Goal: Transaction & Acquisition: Purchase product/service

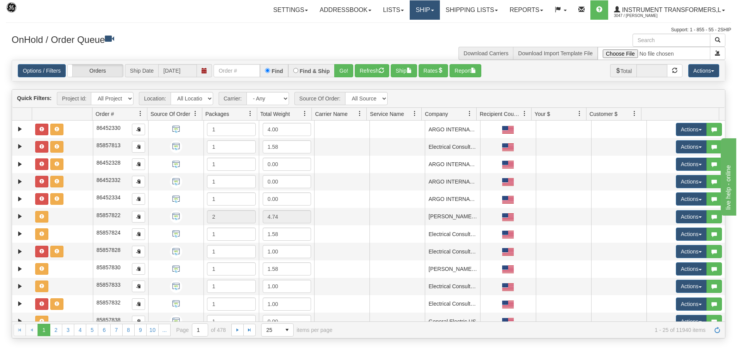
click at [429, 5] on link "Ship" at bounding box center [425, 9] width 30 height 19
click at [407, 27] on link "Ship Screen" at bounding box center [404, 27] width 70 height 10
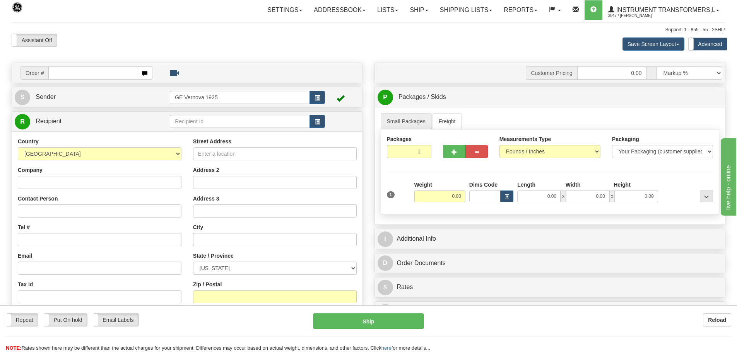
click at [465, 196] on div "Weight 0.00" at bounding box center [439, 194] width 55 height 27
click at [463, 197] on input "0.00" at bounding box center [439, 197] width 51 height 12
type input "17.00"
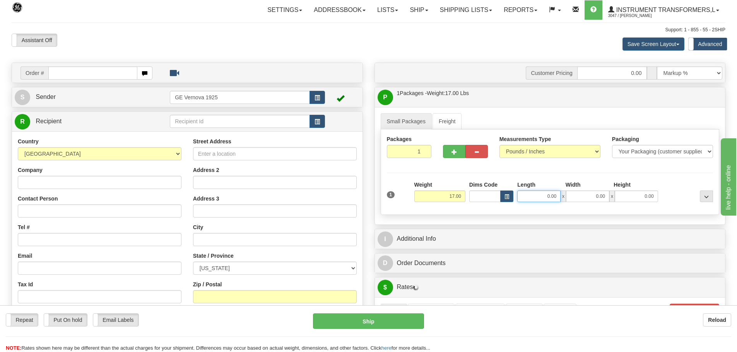
click at [557, 196] on input "0.00" at bounding box center [538, 197] width 43 height 12
type input "14.00"
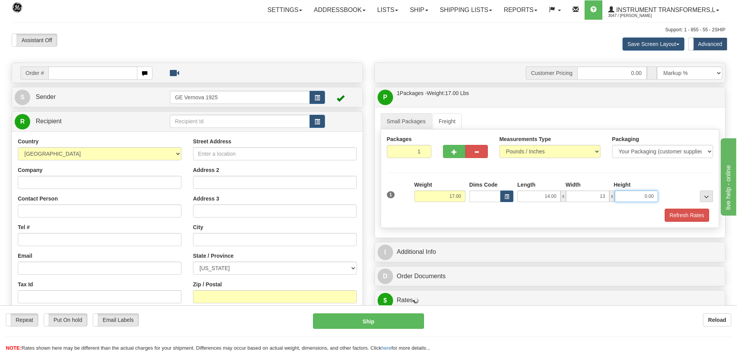
type input "13.00"
type input "11.00"
click at [48, 184] on input "Company" at bounding box center [100, 182] width 164 height 13
type input "ROSENTHAL"
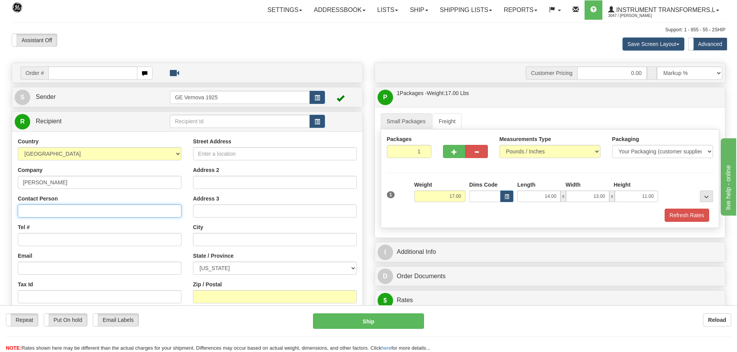
click at [47, 215] on input "Contact Person" at bounding box center [100, 211] width 164 height 13
type input "m"
type input "Mike Rosenthal"
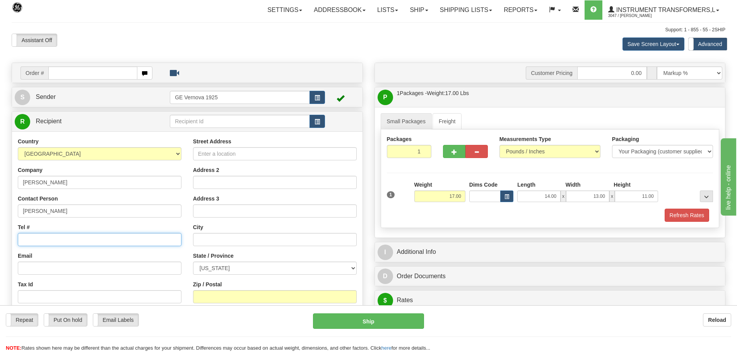
click at [45, 241] on input "Tel #" at bounding box center [100, 239] width 164 height 13
type input "847-714-0404"
click at [239, 155] on input "Street Address" at bounding box center [275, 153] width 164 height 13
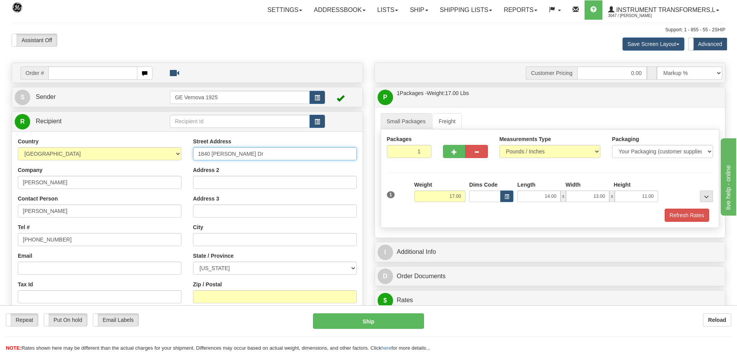
type input "1840 Janke Dr"
click at [206, 235] on input "text" at bounding box center [275, 239] width 164 height 13
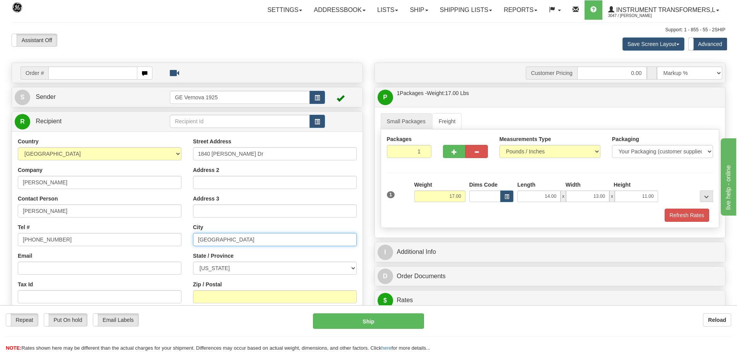
type input "Northbrook"
click at [354, 270] on select "ALABAMA ALASKA ARIZONA ARKANSAS Armed Forces America Armed Forces Europe Armed …" at bounding box center [275, 268] width 164 height 13
select select "IL"
click at [193, 262] on select "ALABAMA ALASKA ARIZONA ARKANSAS Armed Forces America Armed Forces Europe Armed …" at bounding box center [275, 268] width 164 height 13
click at [354, 270] on select "ALABAMA ALASKA ARIZONA ARKANSAS Armed Forces America Armed Forces Europe Armed …" at bounding box center [275, 268] width 164 height 13
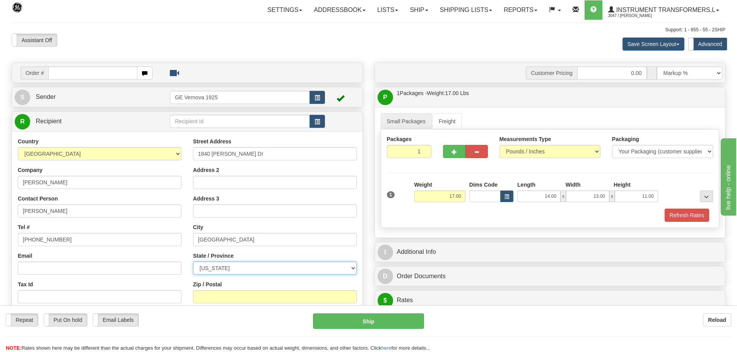
click at [193, 262] on select "ALABAMA ALASKA ARIZONA ARKANSAS Armed Forces America Armed Forces Europe Armed …" at bounding box center [275, 268] width 164 height 13
click at [219, 297] on input "Zip / Postal" at bounding box center [275, 296] width 164 height 13
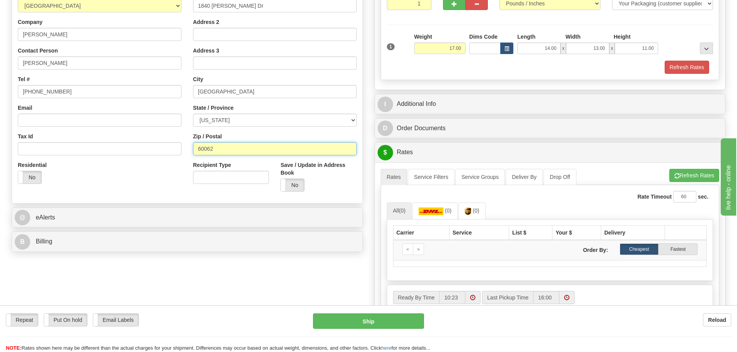
scroll to position [155, 0]
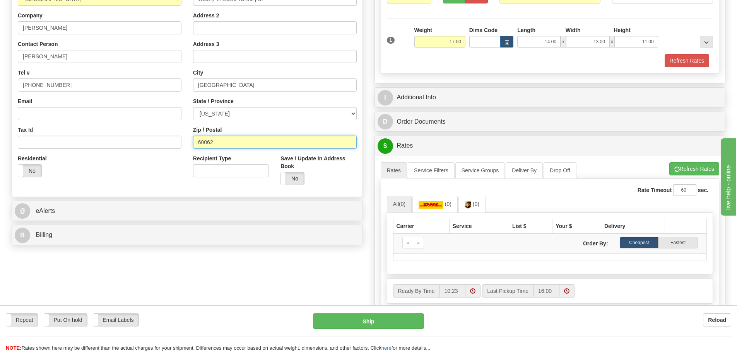
type input "60062"
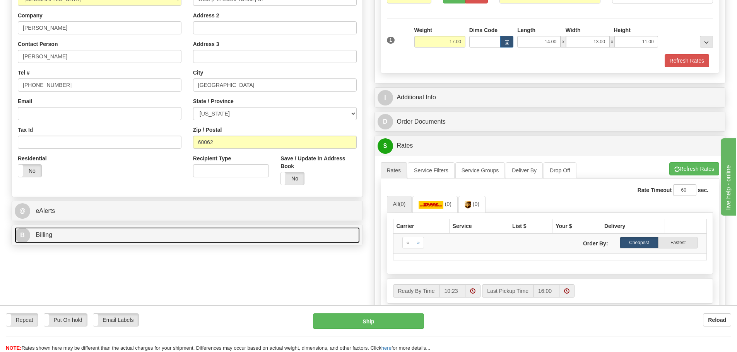
click at [85, 239] on link "B Billing" at bounding box center [187, 235] width 345 height 16
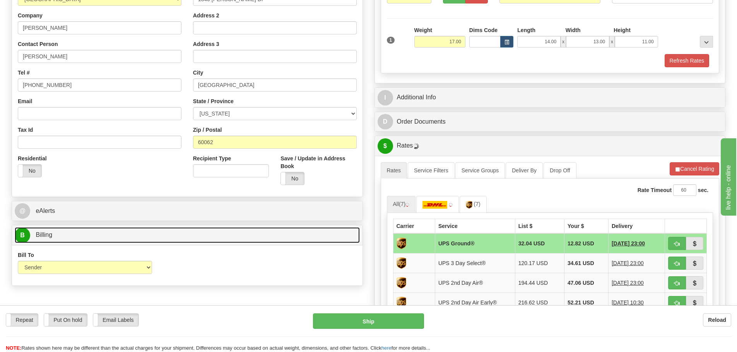
click at [87, 236] on link "B Billing" at bounding box center [187, 235] width 345 height 16
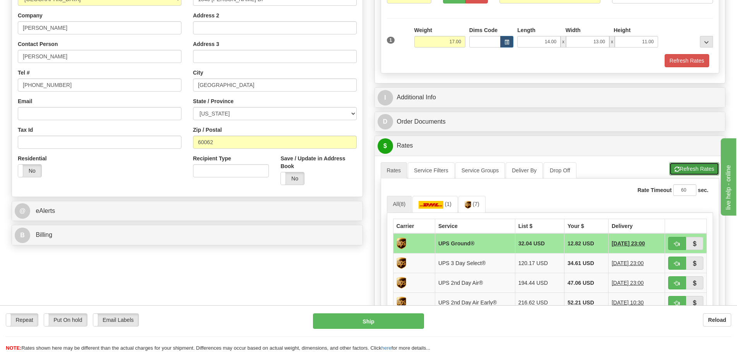
click at [683, 169] on button "Refresh Rates" at bounding box center [694, 168] width 50 height 13
click at [674, 245] on span "button" at bounding box center [676, 244] width 5 height 5
type input "03"
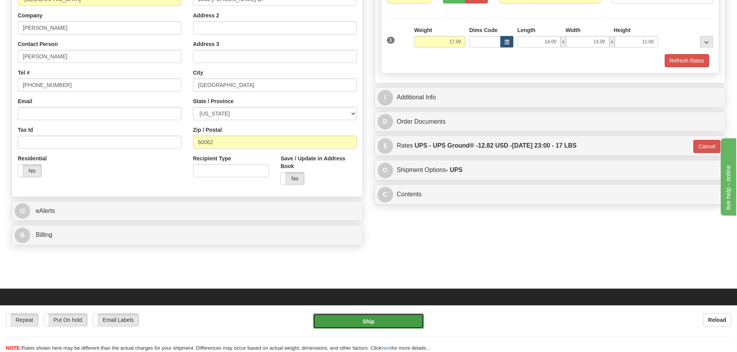
click at [391, 319] on button "Ship" at bounding box center [368, 321] width 111 height 15
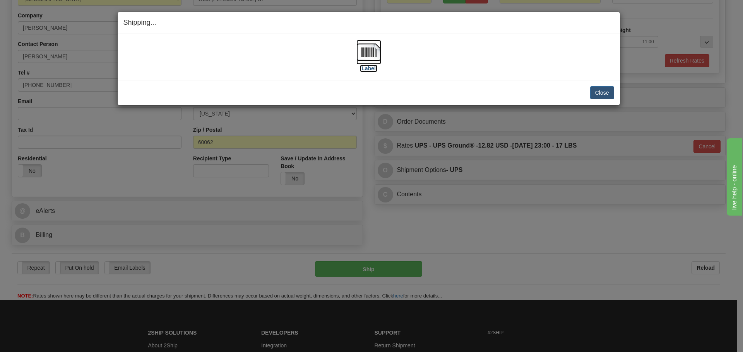
click at [366, 57] on img at bounding box center [368, 52] width 25 height 25
click at [601, 96] on button "Close" at bounding box center [602, 92] width 24 height 13
